Goal: Navigation & Orientation: Find specific page/section

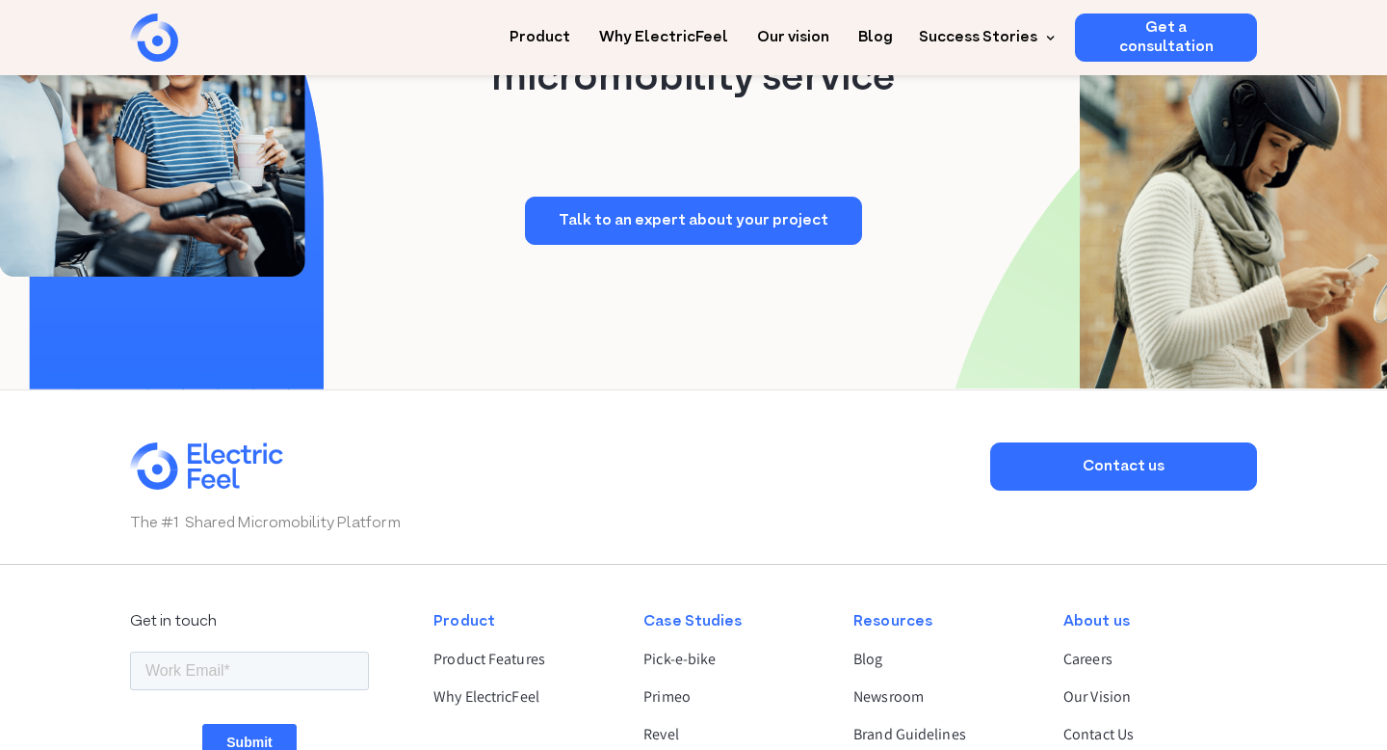
scroll to position [5022, 0]
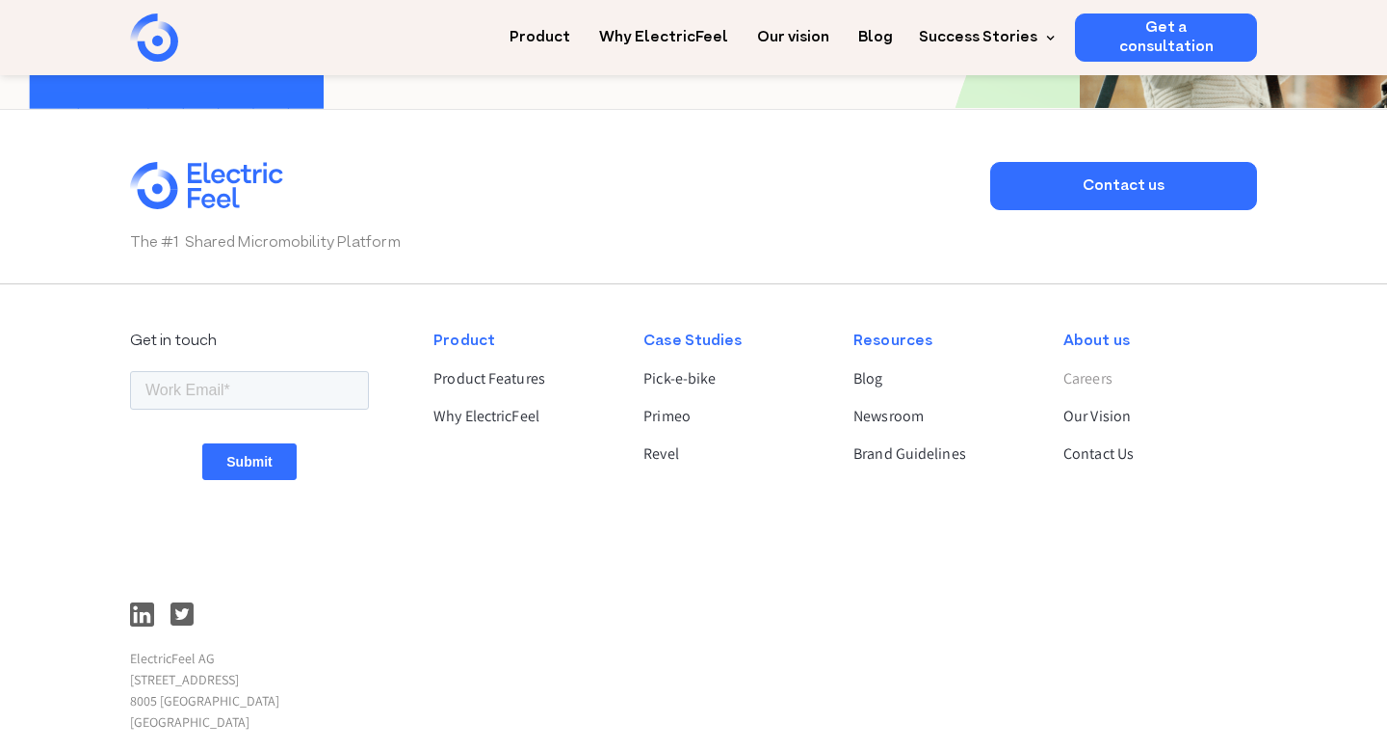
click at [1082, 371] on link "Careers" at bounding box center [1152, 378] width 177 height 23
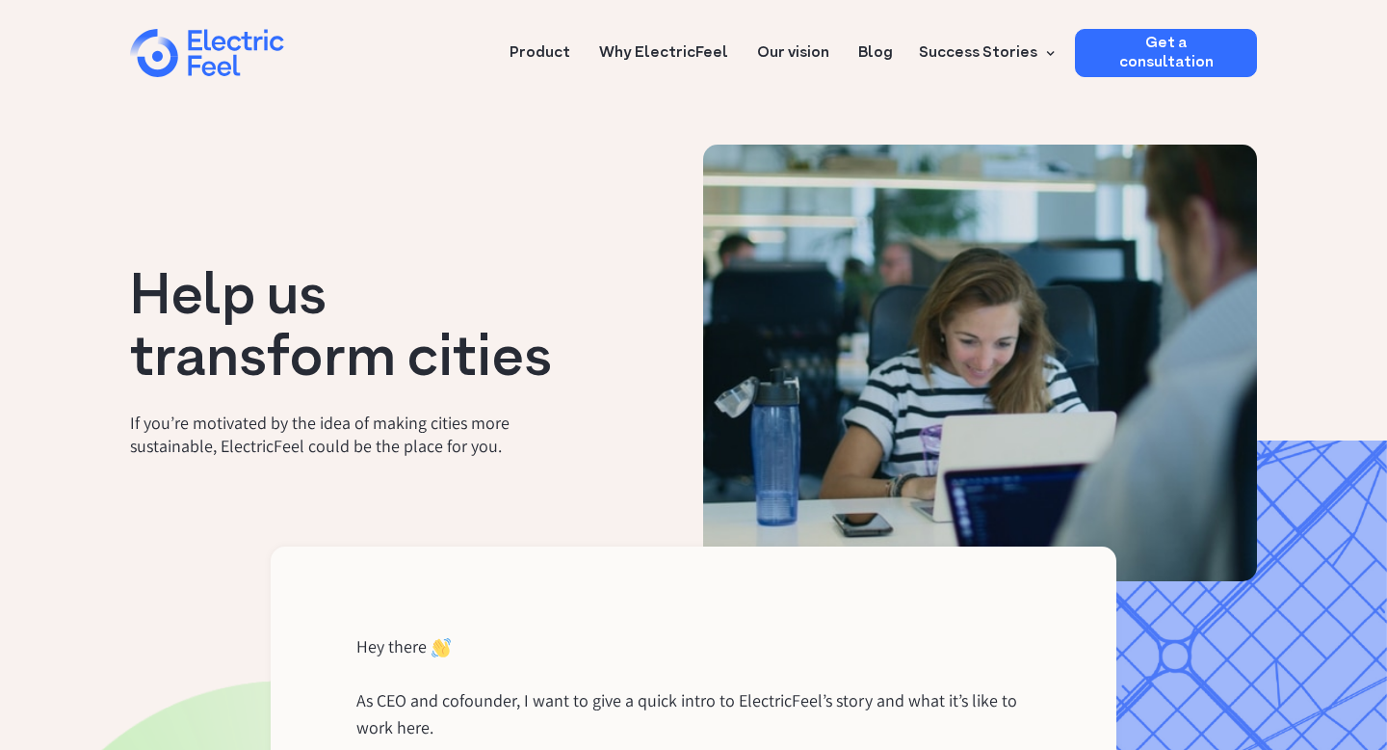
click at [193, 55] on div "home" at bounding box center [240, 55] width 116 height 58
